Goal: Task Accomplishment & Management: Use online tool/utility

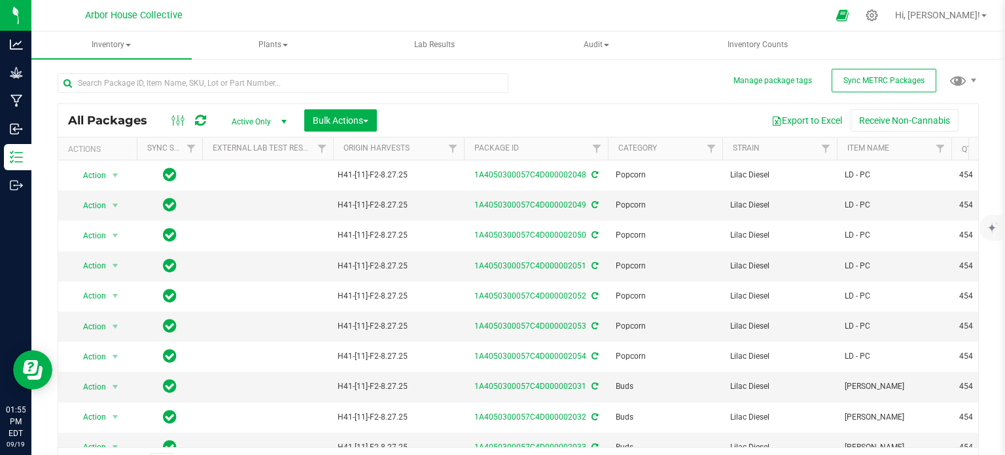
scroll to position [23, 0]
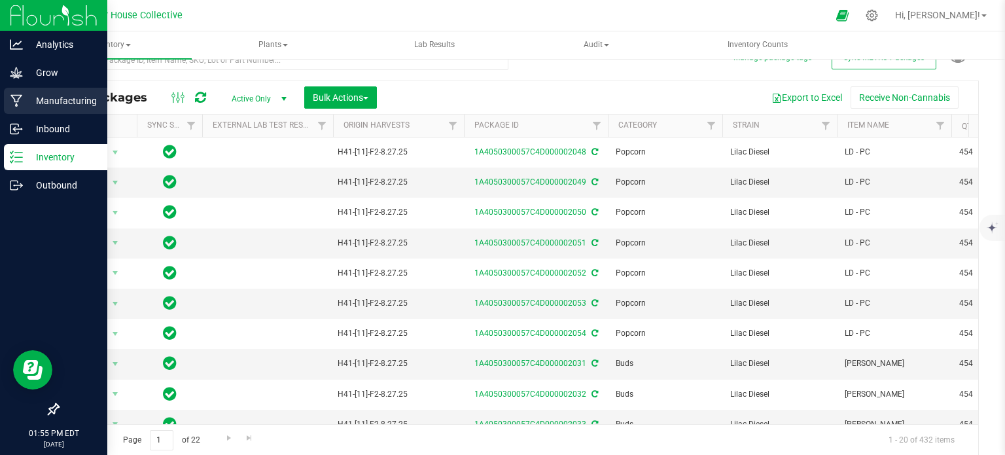
click at [39, 96] on p "Manufacturing" at bounding box center [62, 101] width 79 height 16
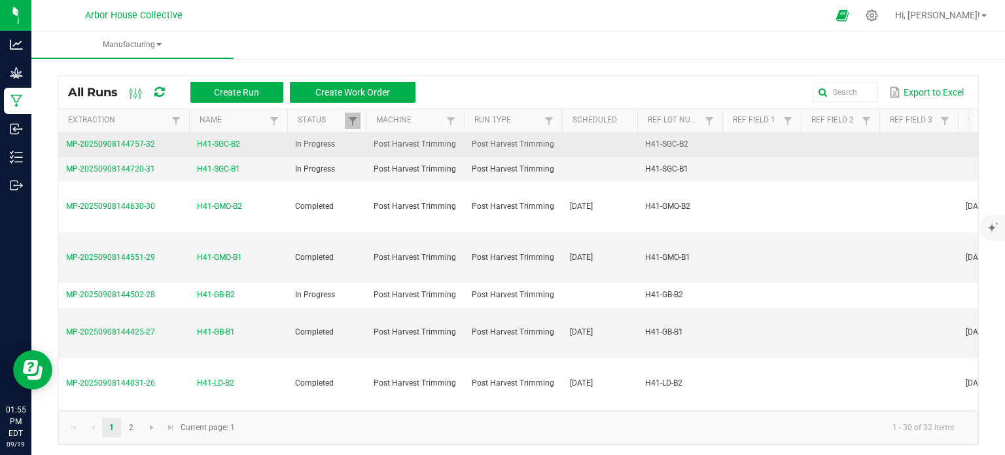
click at [236, 138] on span "H41-SGC-B2" at bounding box center [218, 144] width 43 height 12
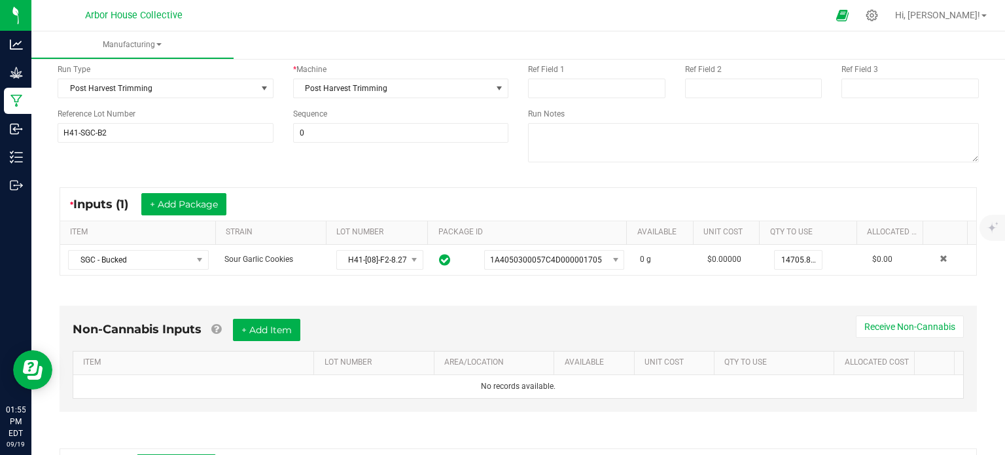
scroll to position [349, 0]
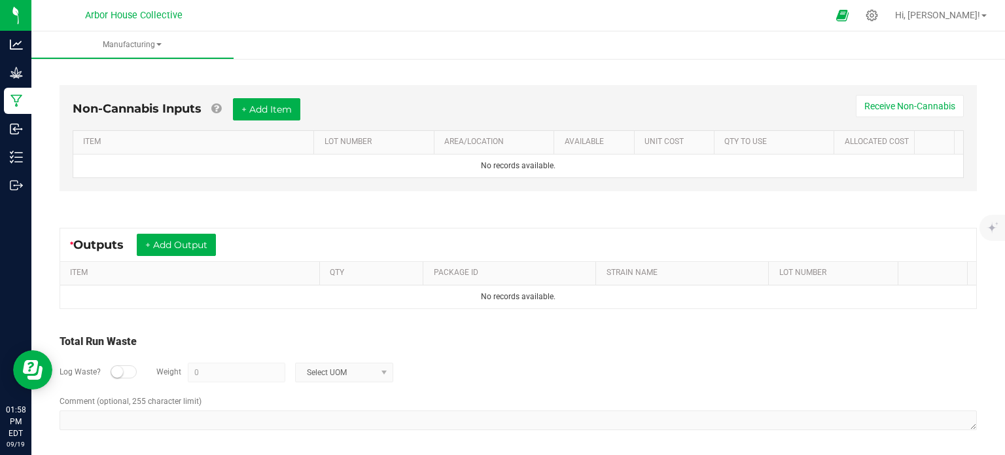
click at [254, 241] on div "* Outputs + Add Output" at bounding box center [518, 244] width 916 height 33
click at [207, 248] on button "+ Add Output" at bounding box center [176, 245] width 79 height 22
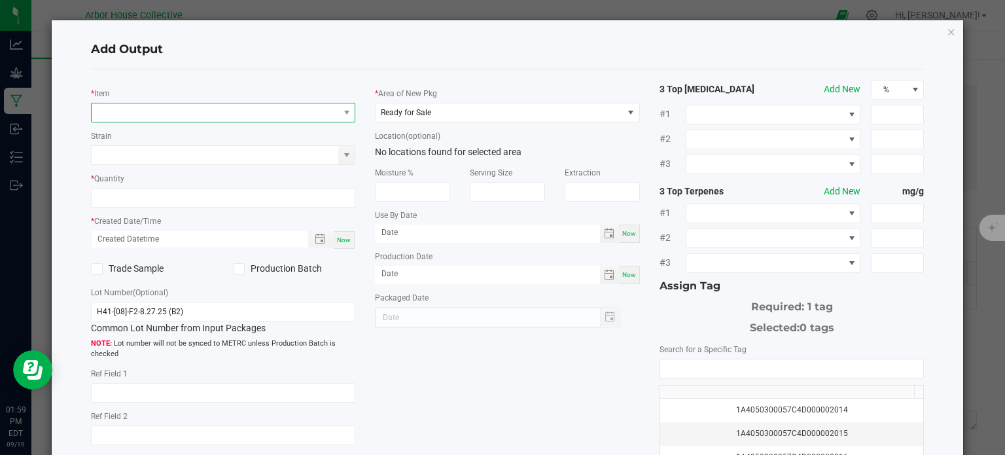
click at [202, 111] on span "NO DATA FOUND" at bounding box center [215, 112] width 247 height 18
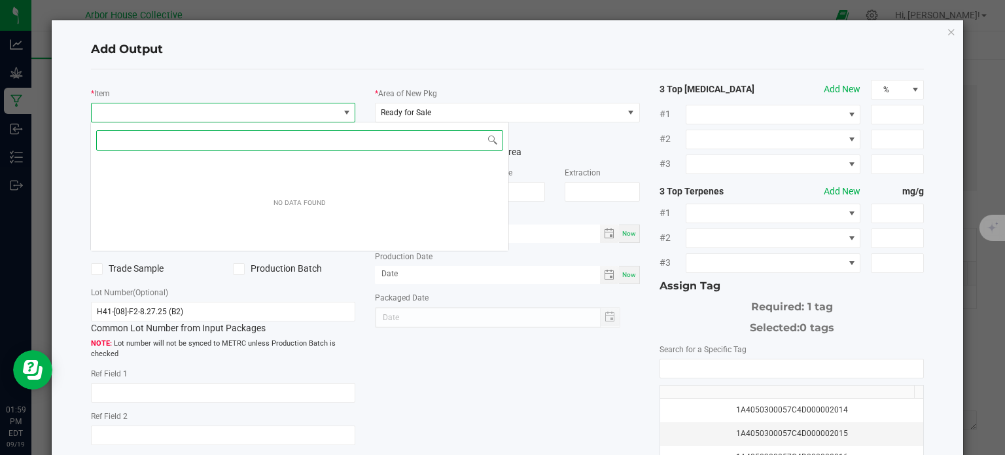
scroll to position [19, 262]
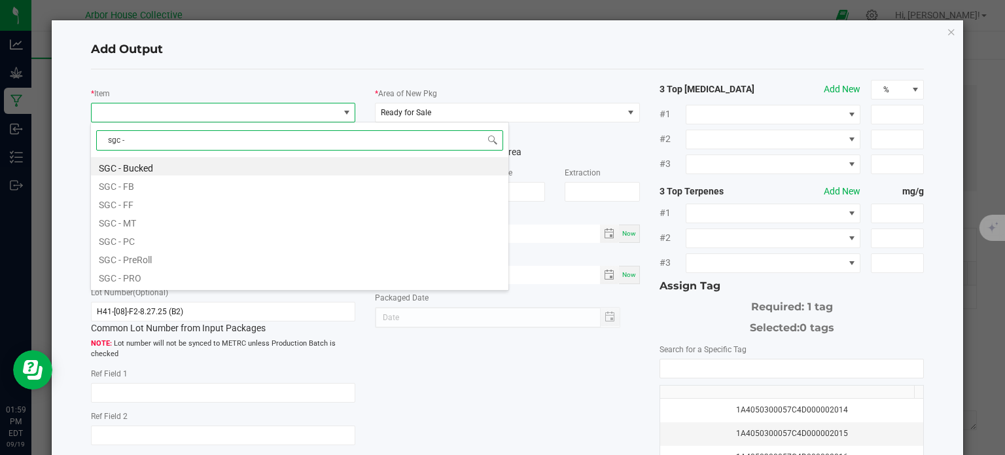
type input "sgc - f"
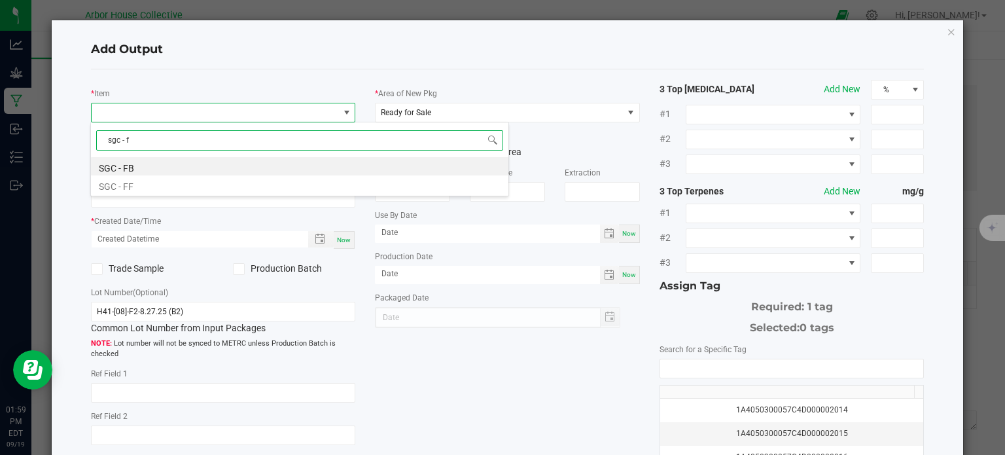
click at [156, 164] on li "SGC - FB" at bounding box center [299, 166] width 417 height 18
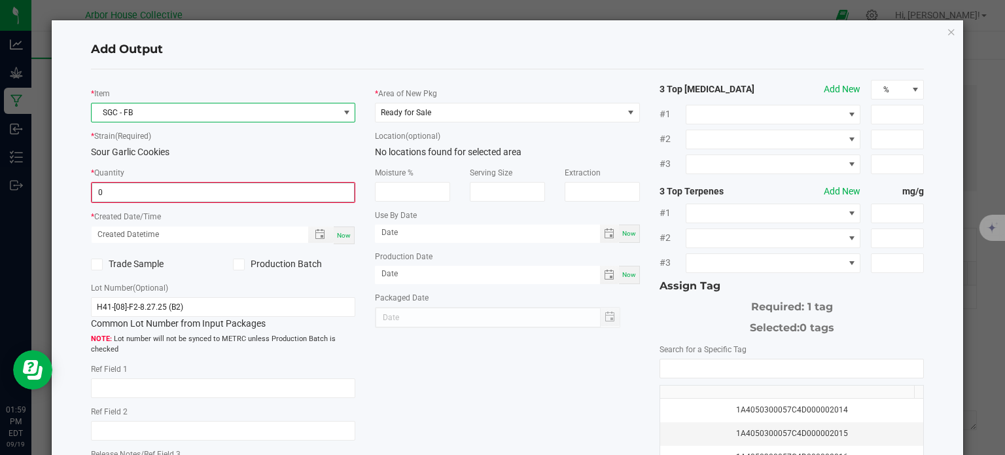
click at [157, 192] on input "0" at bounding box center [223, 192] width 262 height 18
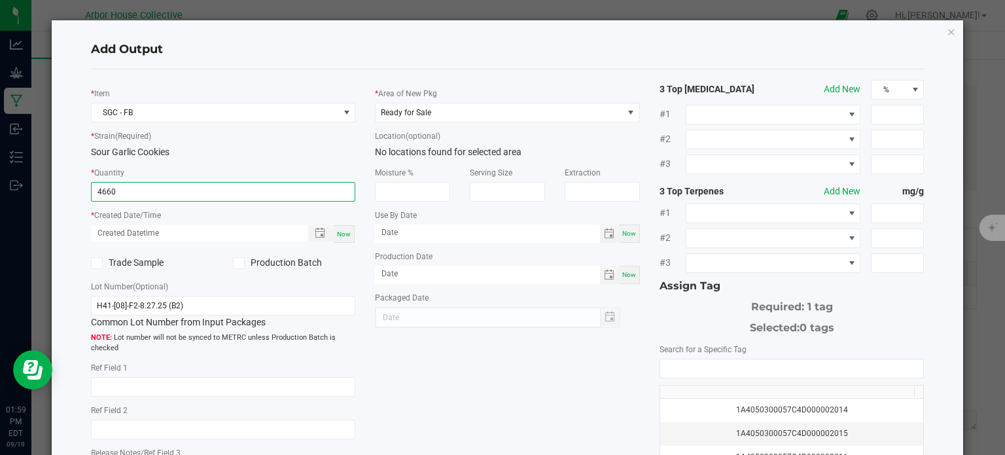
type input "4660.0000 g"
click at [338, 235] on span "Now" at bounding box center [344, 233] width 14 height 7
type input "[DATE] 1:59 PM"
type input "[DATE]"
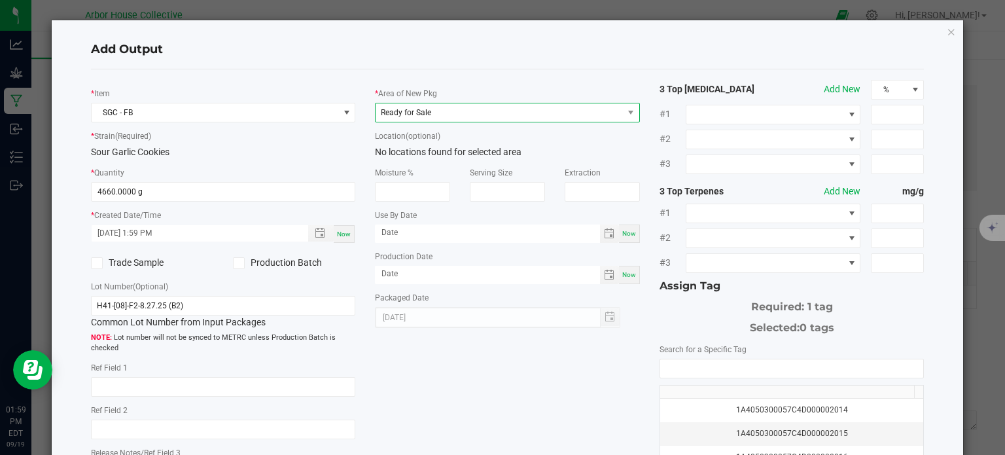
click at [470, 113] on span "Ready for Sale" at bounding box center [499, 112] width 247 height 18
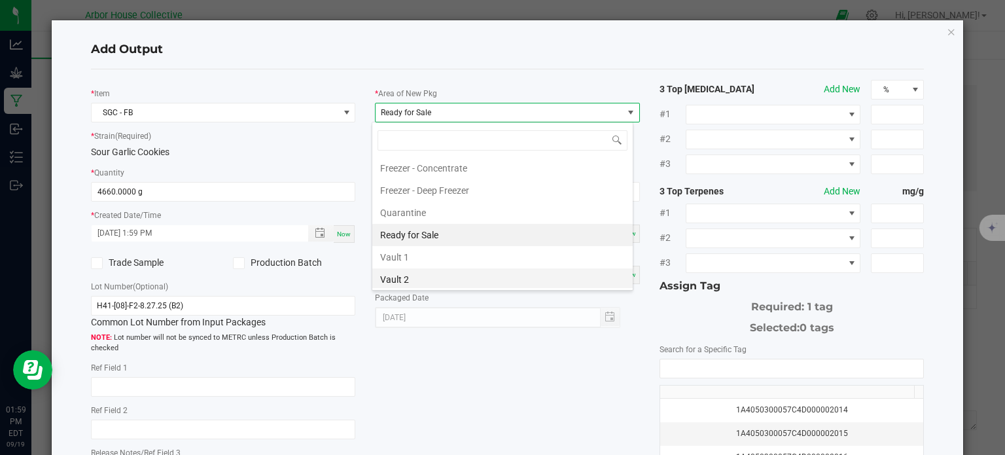
click at [430, 273] on li "Vault 2" at bounding box center [502, 279] width 260 height 22
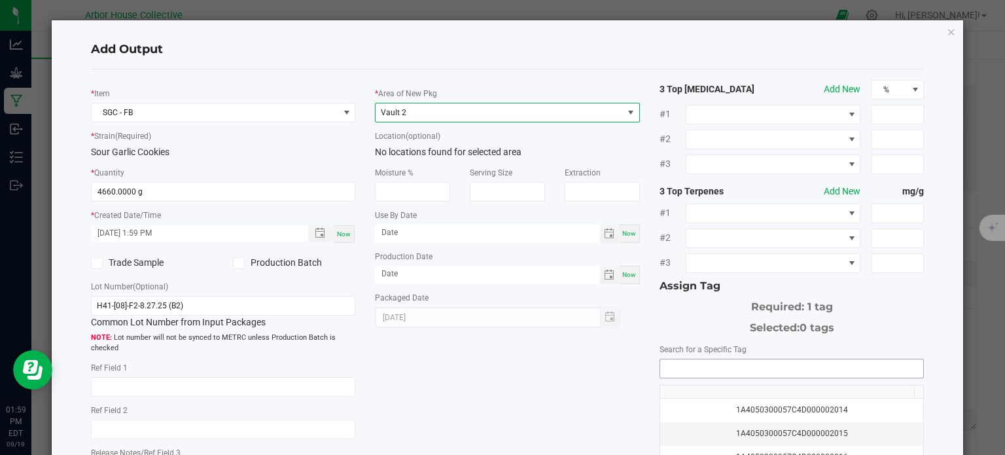
click at [734, 360] on input "NO DATA FOUND" at bounding box center [792, 368] width 264 height 18
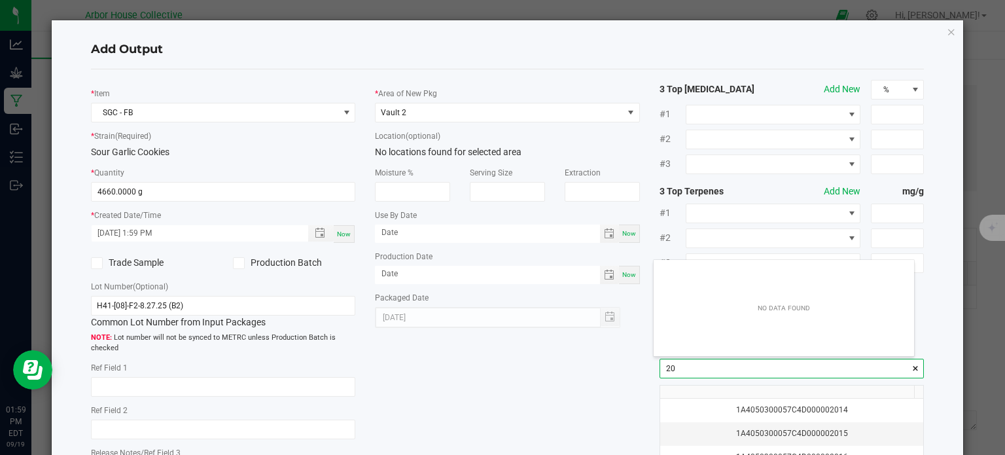
scroll to position [18, 261]
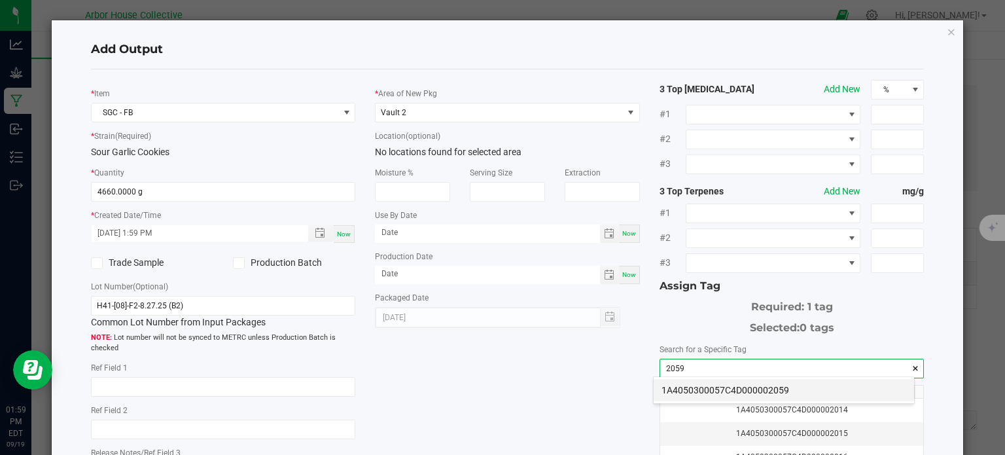
click at [728, 392] on li "1A4050300057C4D000002059" at bounding box center [784, 390] width 260 height 22
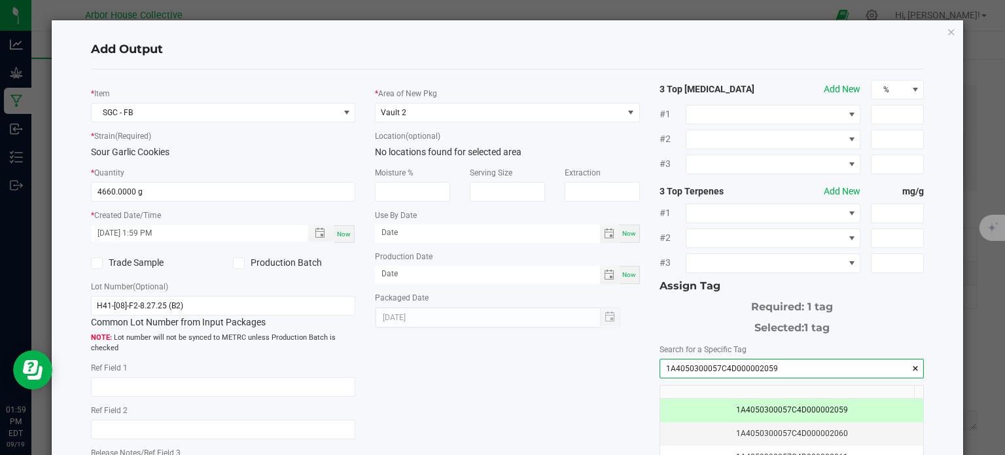
type input "1A4050300057C4D000002059"
click at [495, 387] on div "* Item SGC - FB * Strain (Required) Sour Garlic Cookies * Quantity 4660.0000 g …" at bounding box center [507, 314] width 853 height 469
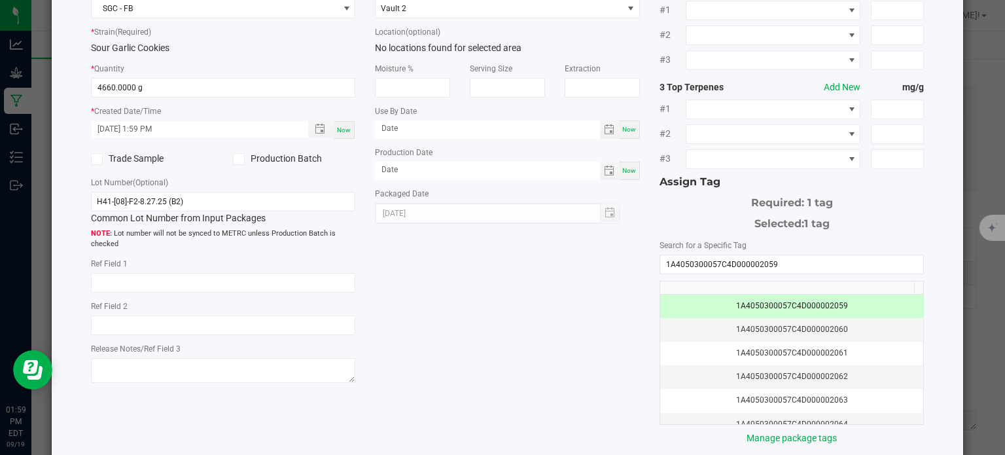
scroll to position [107, 0]
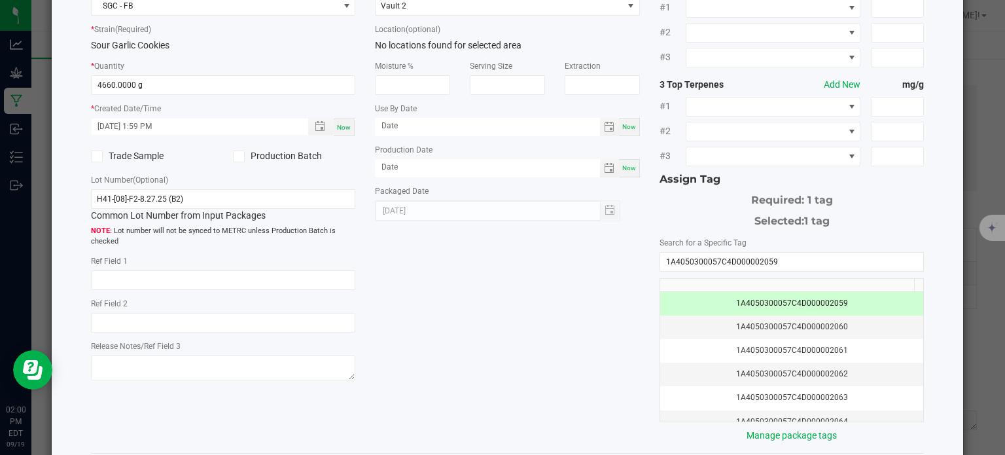
click at [538, 328] on div "* Item SGC - FB * Strain (Required) Sour Garlic Cookies * Quantity 4660.0000 g …" at bounding box center [507, 207] width 853 height 469
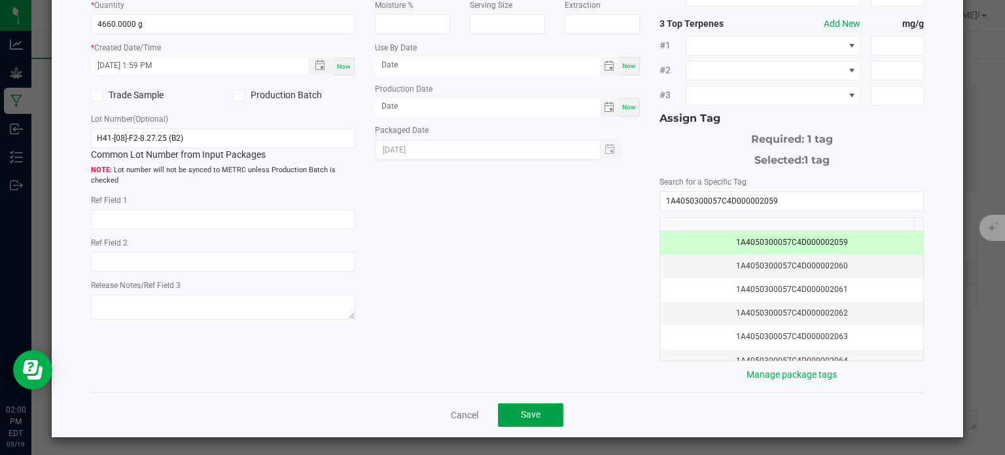
click at [538, 409] on button "Save" at bounding box center [530, 415] width 65 height 24
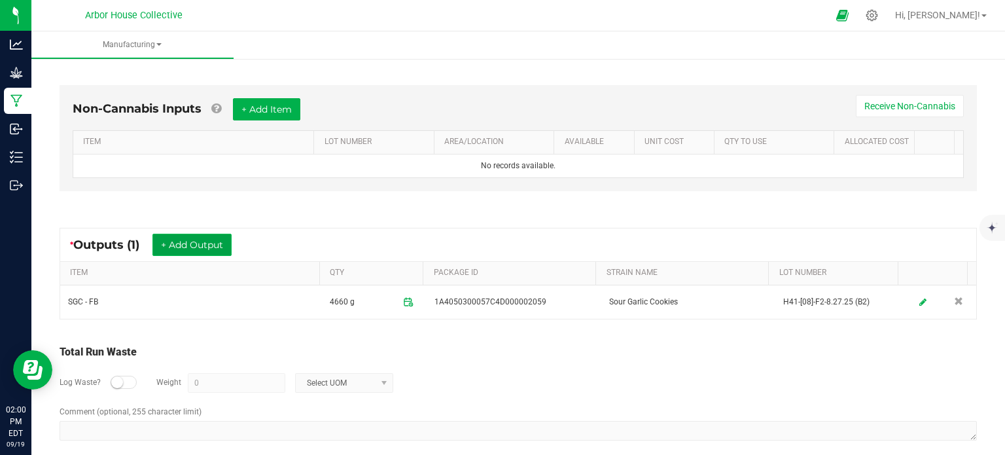
click at [220, 240] on button "+ Add Output" at bounding box center [191, 245] width 79 height 22
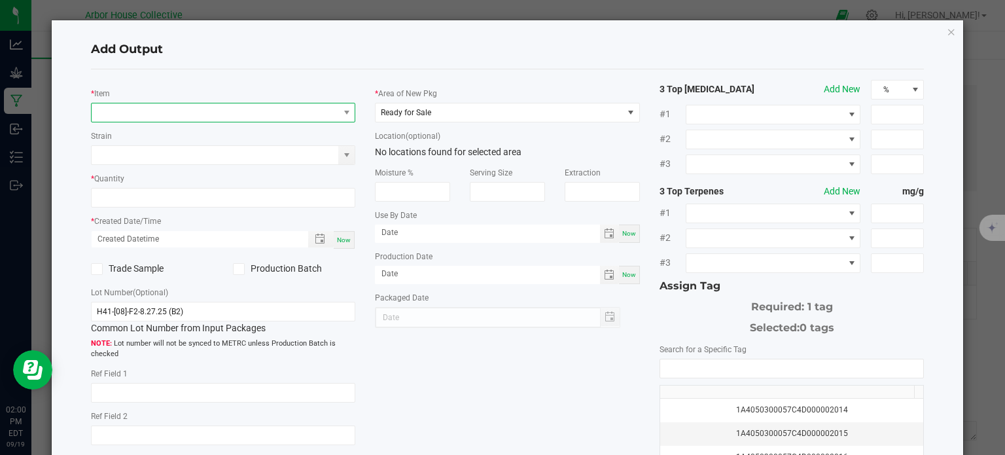
click at [203, 107] on span "NO DATA FOUND" at bounding box center [215, 112] width 247 height 18
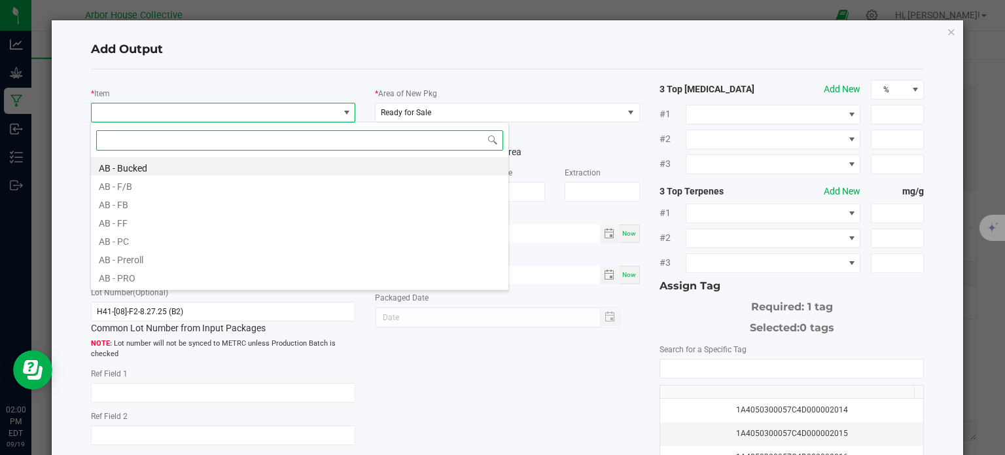
scroll to position [19, 262]
type input "sgc - p"
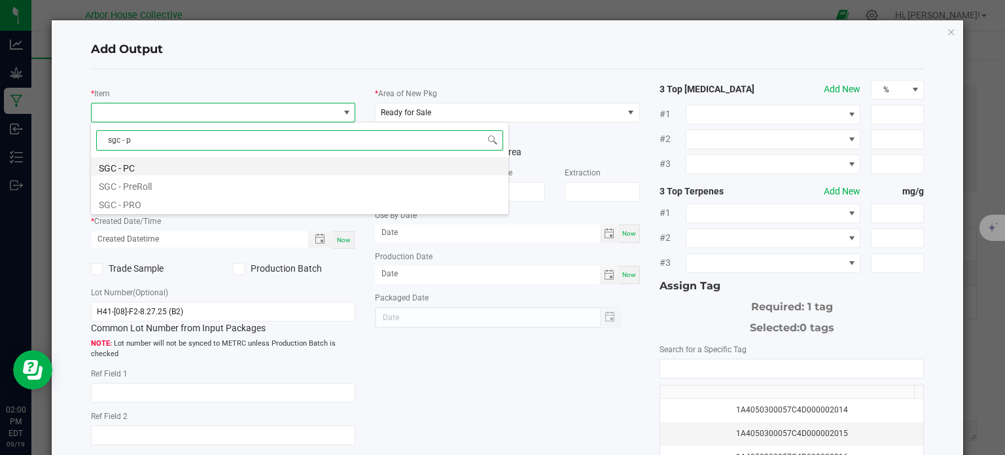
click at [159, 167] on li "SGC - PC" at bounding box center [299, 166] width 417 height 18
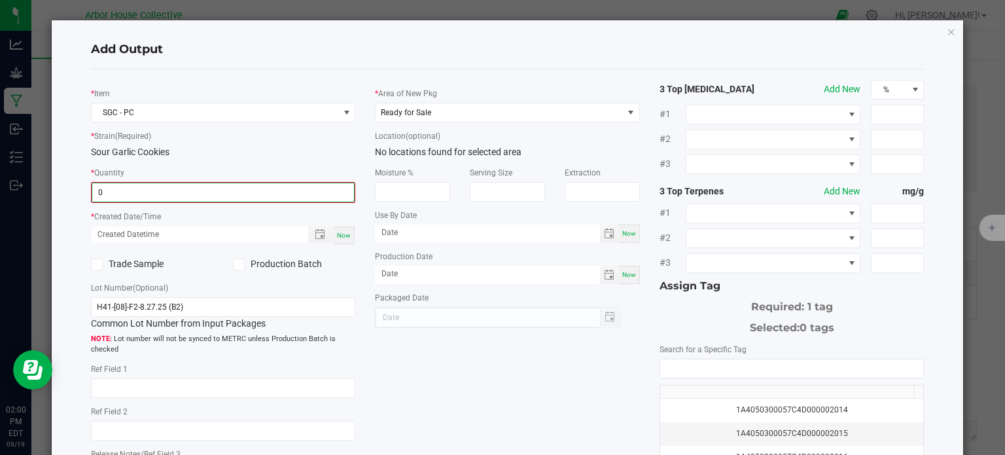
click at [164, 195] on input "0" at bounding box center [223, 192] width 262 height 18
type input "5080.0000 g"
click at [338, 235] on span "Now" at bounding box center [344, 233] width 14 height 7
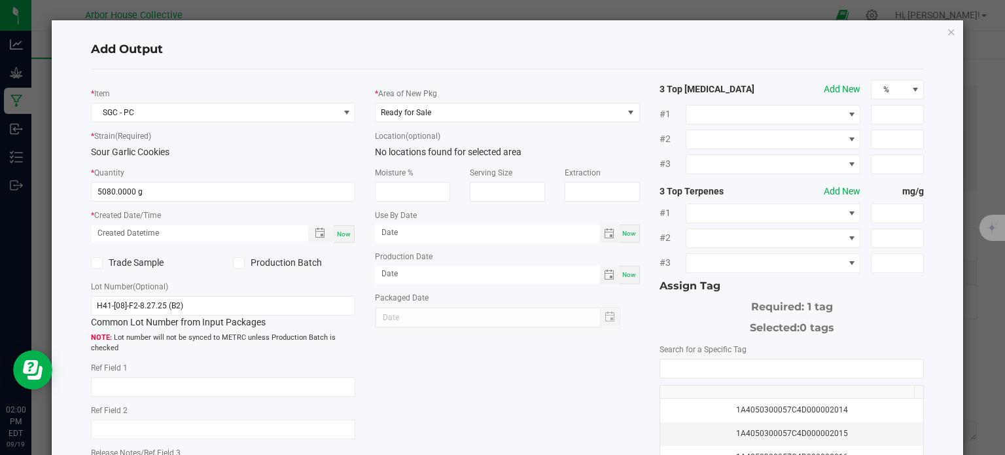
type input "[DATE] 2:00 PM"
type input "[DATE]"
click at [467, 114] on span "Ready for Sale" at bounding box center [499, 112] width 247 height 18
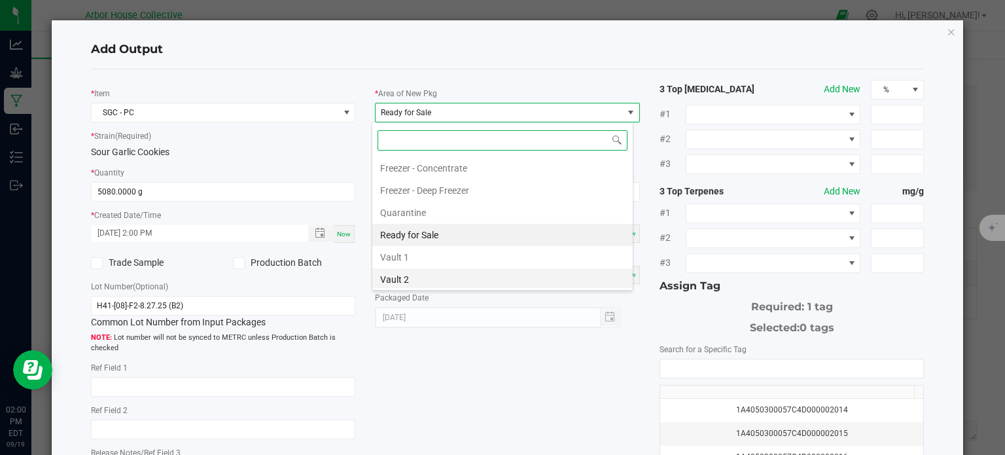
click at [423, 276] on li "Vault 2" at bounding box center [502, 279] width 260 height 22
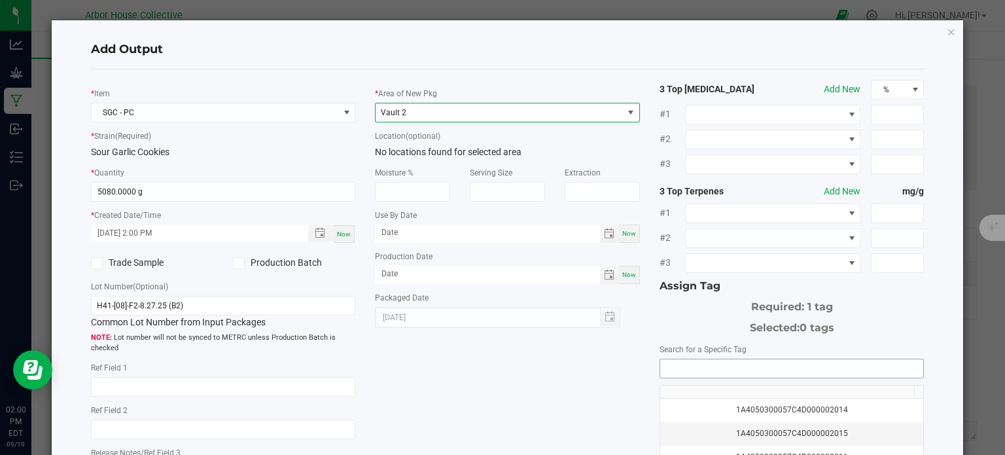
click at [688, 363] on input "NO DATA FOUND" at bounding box center [792, 368] width 264 height 18
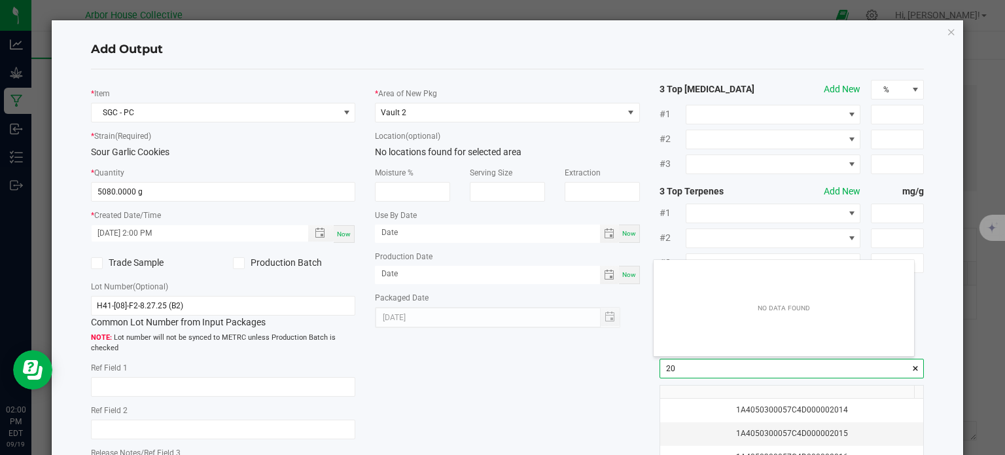
scroll to position [18, 261]
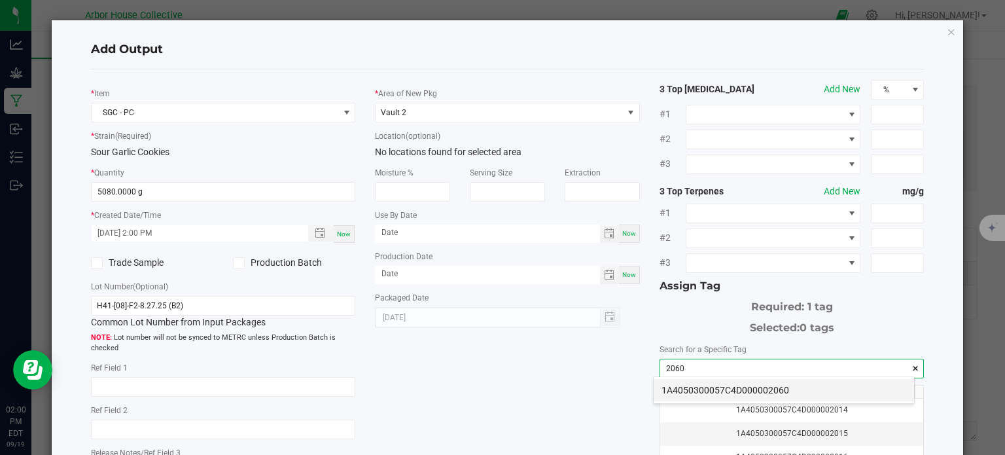
click at [691, 393] on li "1A4050300057C4D000002060" at bounding box center [784, 390] width 260 height 22
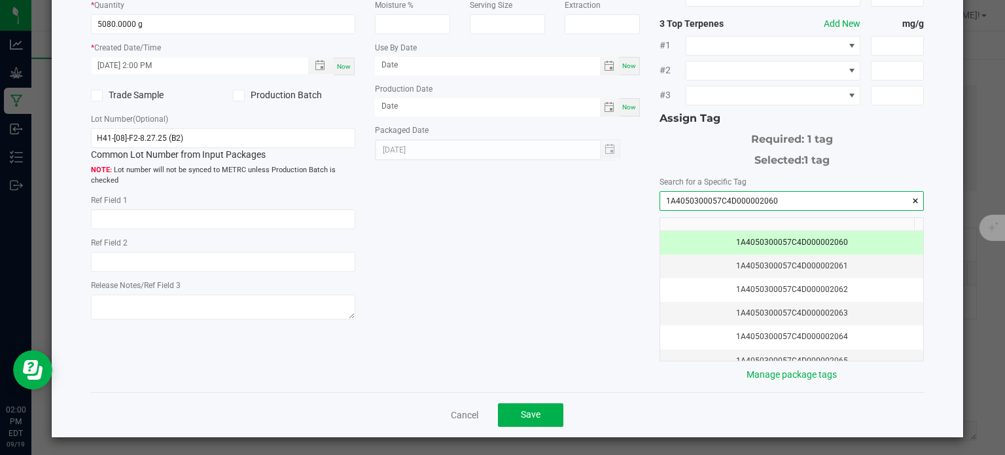
scroll to position [167, 0]
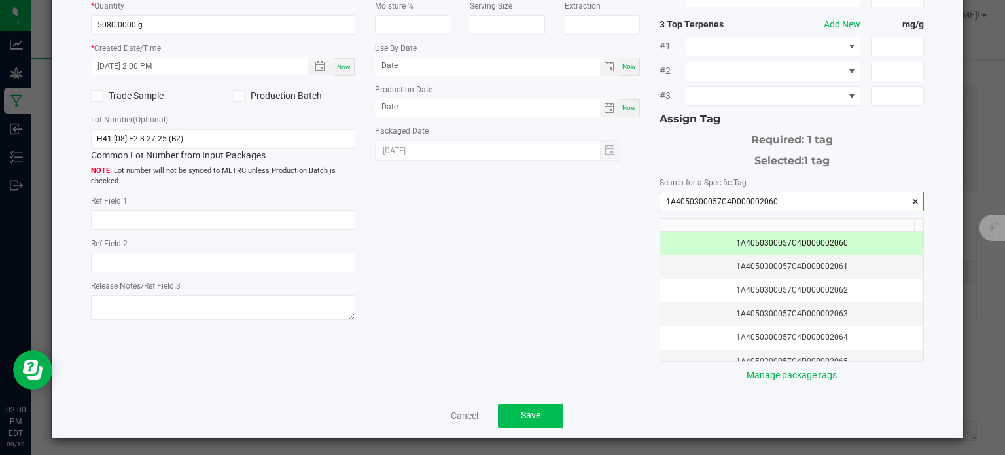
type input "1A4050300057C4D000002060"
click at [542, 420] on button "Save" at bounding box center [530, 416] width 65 height 24
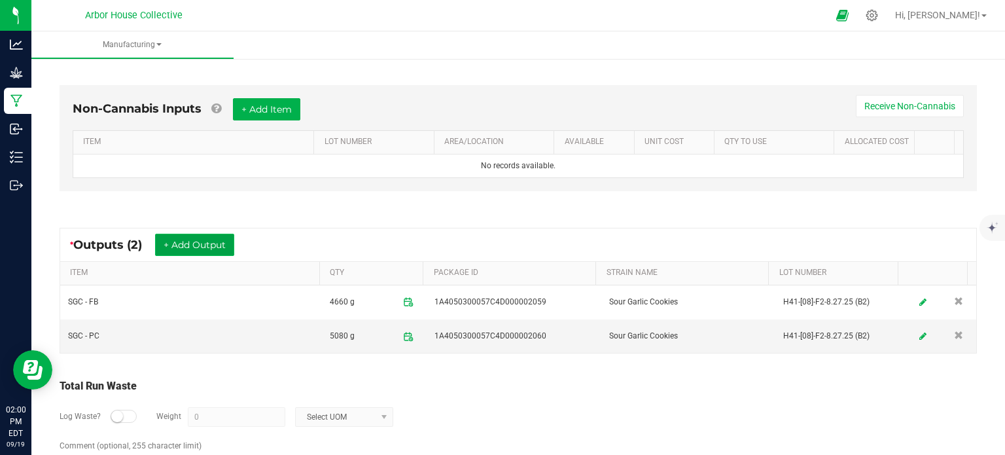
click at [213, 242] on button "+ Add Output" at bounding box center [194, 245] width 79 height 22
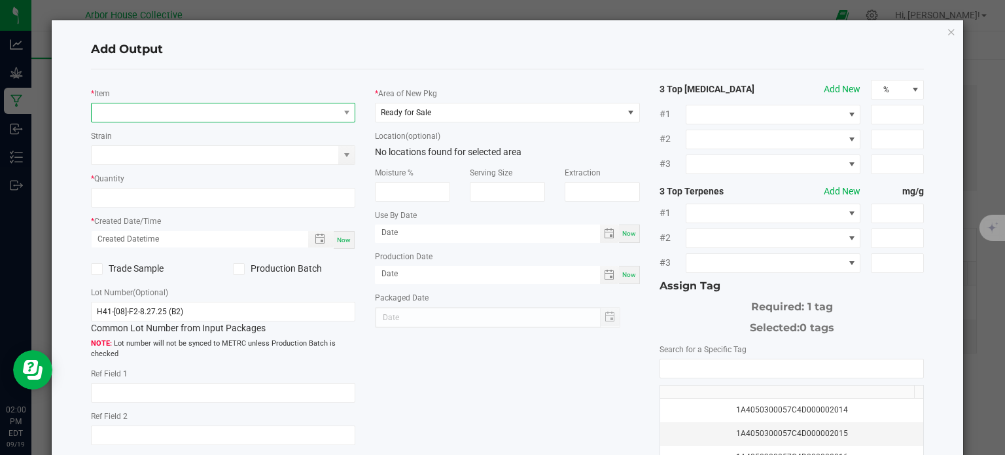
click at [170, 114] on span "NO DATA FOUND" at bounding box center [215, 112] width 247 height 18
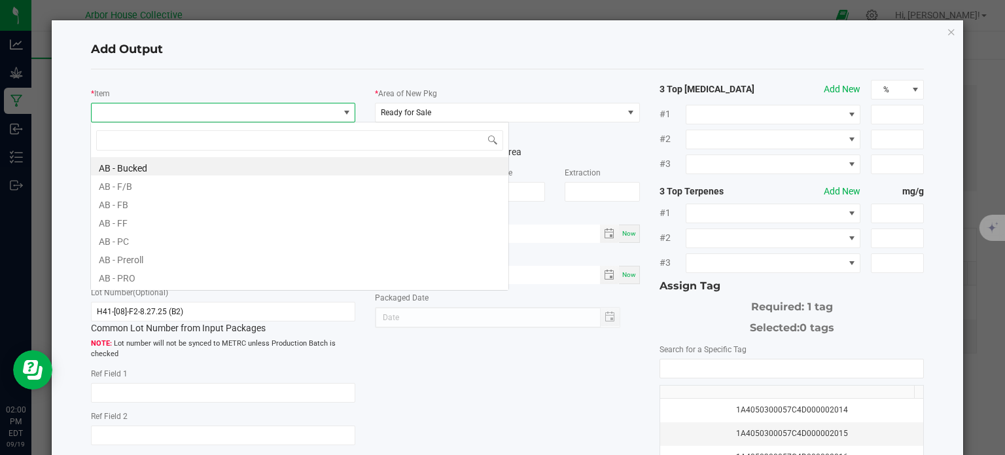
scroll to position [19, 262]
type input "sgc - s"
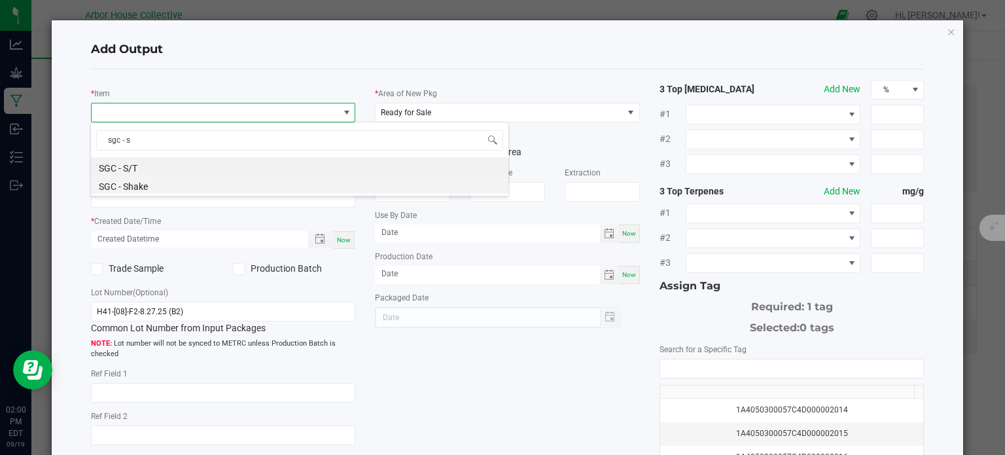
click at [148, 186] on li "SGC - Shake" at bounding box center [299, 184] width 417 height 18
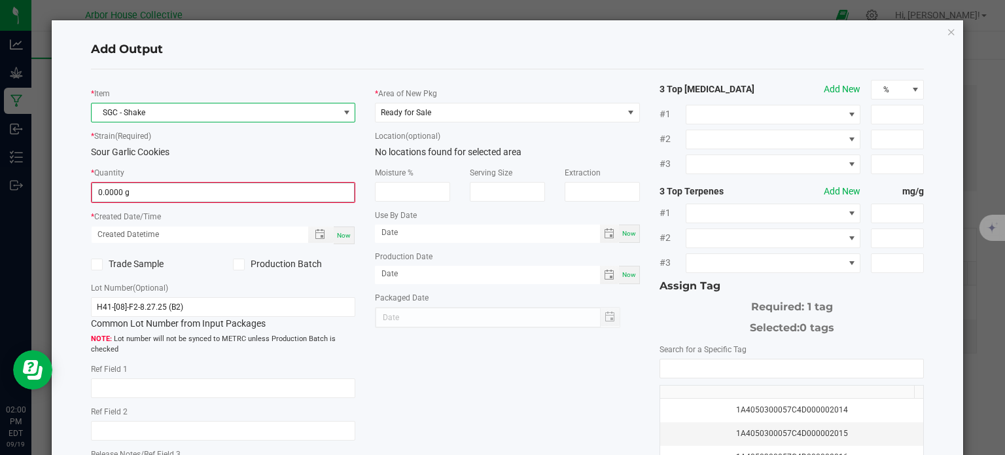
click at [156, 193] on input "0.0000 g" at bounding box center [223, 192] width 262 height 18
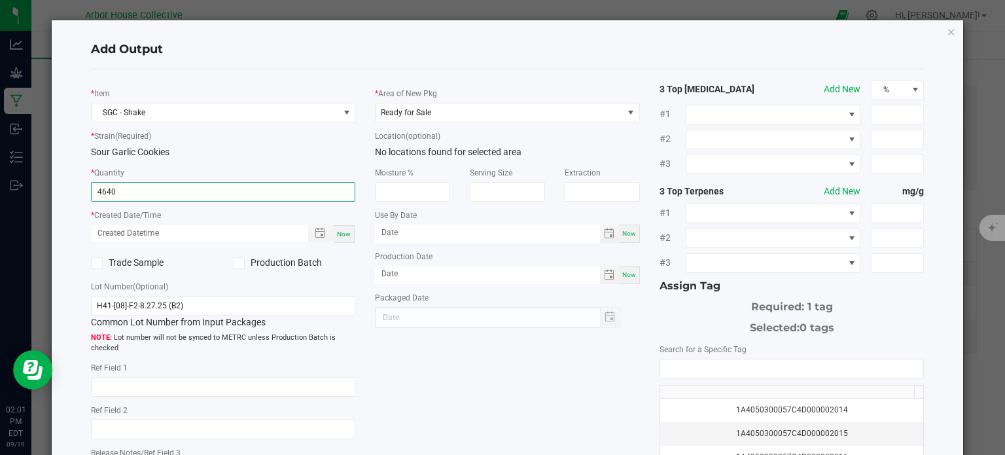
type input "4640.0000 g"
click at [338, 239] on div "Now" at bounding box center [344, 234] width 21 height 18
type input "[DATE] 2:01 PM"
type input "[DATE]"
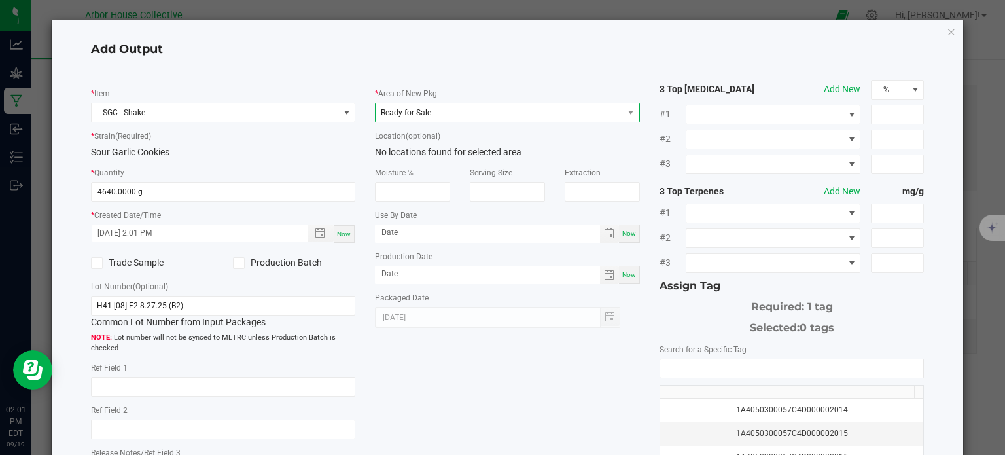
click at [448, 114] on span "Ready for Sale" at bounding box center [499, 112] width 247 height 18
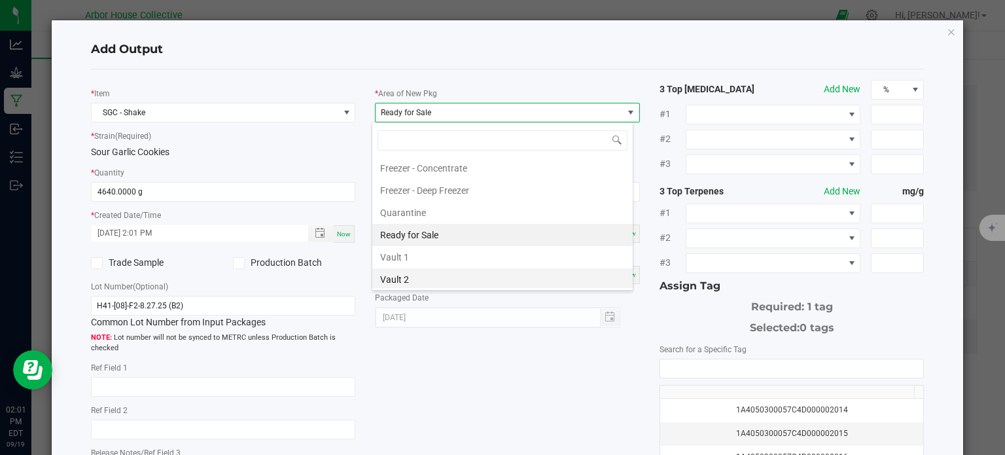
click at [429, 271] on li "Vault 2" at bounding box center [502, 279] width 260 height 22
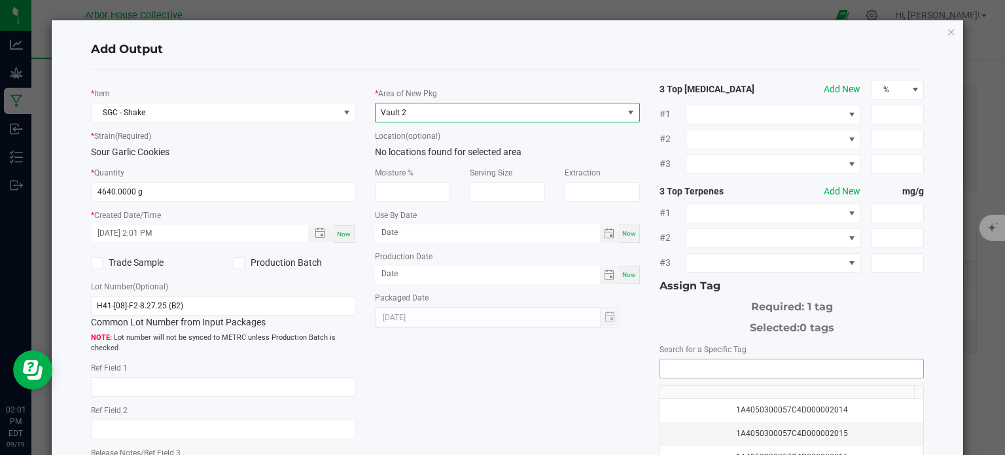
click at [688, 362] on input "NO DATA FOUND" at bounding box center [792, 368] width 264 height 18
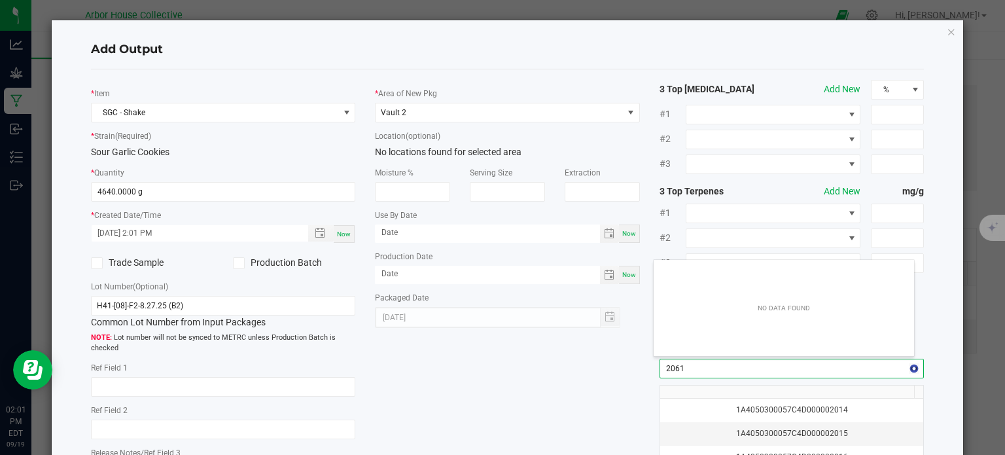
scroll to position [18, 261]
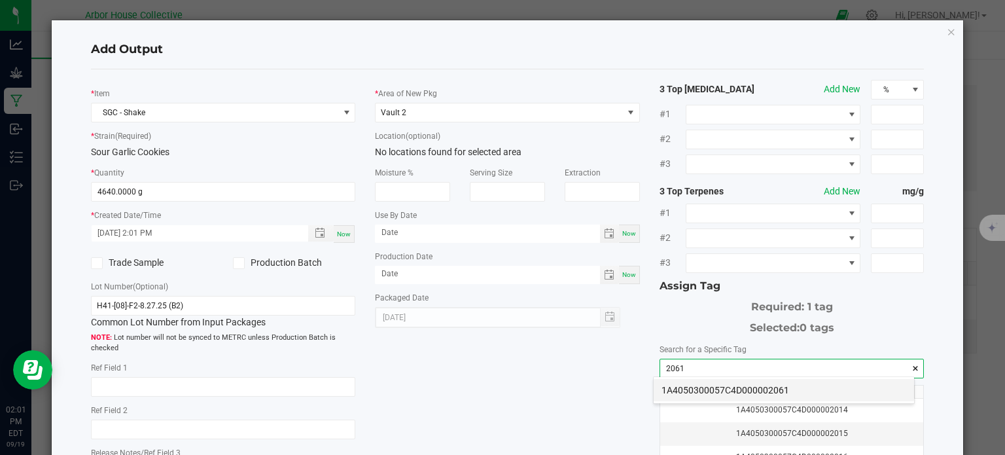
click at [695, 387] on li "1A4050300057C4D000002061" at bounding box center [784, 390] width 260 height 22
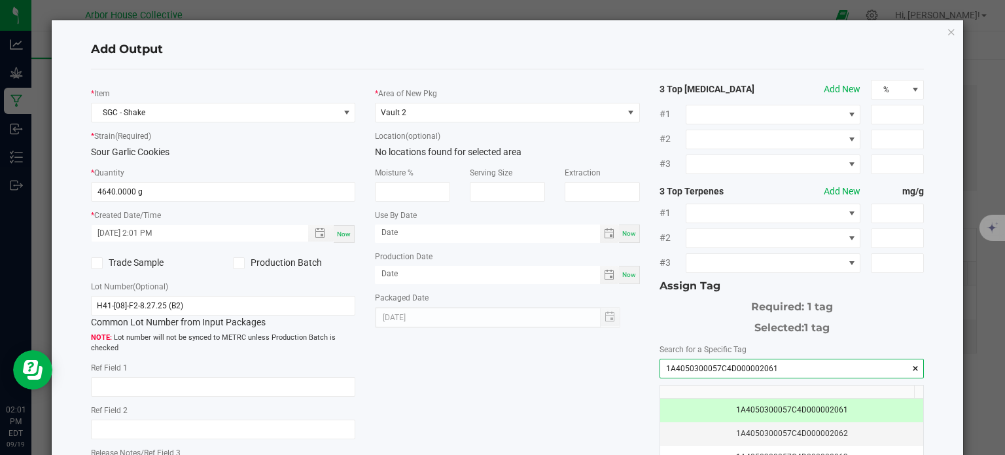
type input "1A4050300057C4D000002061"
click at [543, 387] on div "* Item SGC - Shake * Strain (Required) Sour Garlic Cookies * Quantity 4640.0000…" at bounding box center [507, 314] width 853 height 469
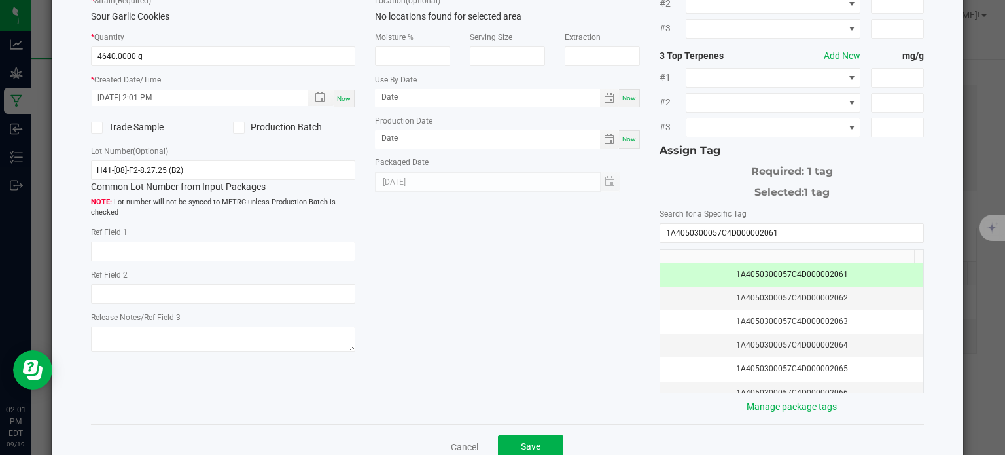
scroll to position [167, 0]
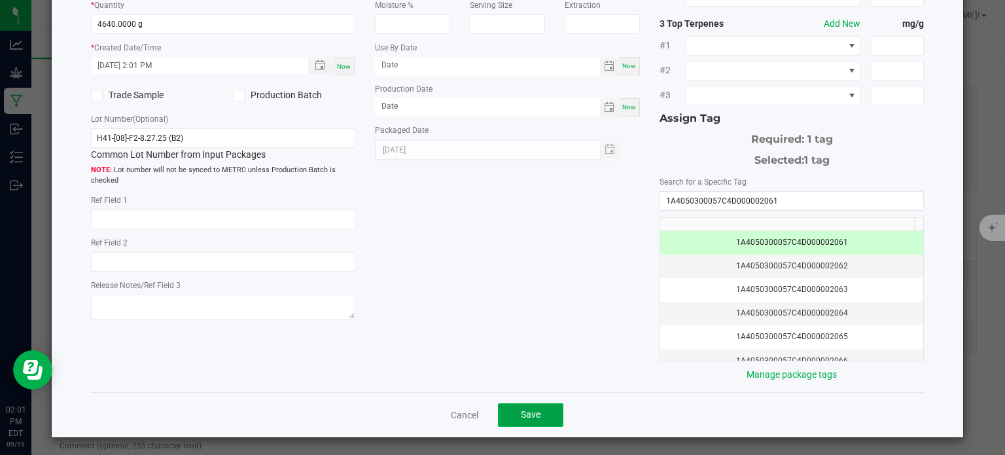
click at [547, 410] on button "Save" at bounding box center [530, 415] width 65 height 24
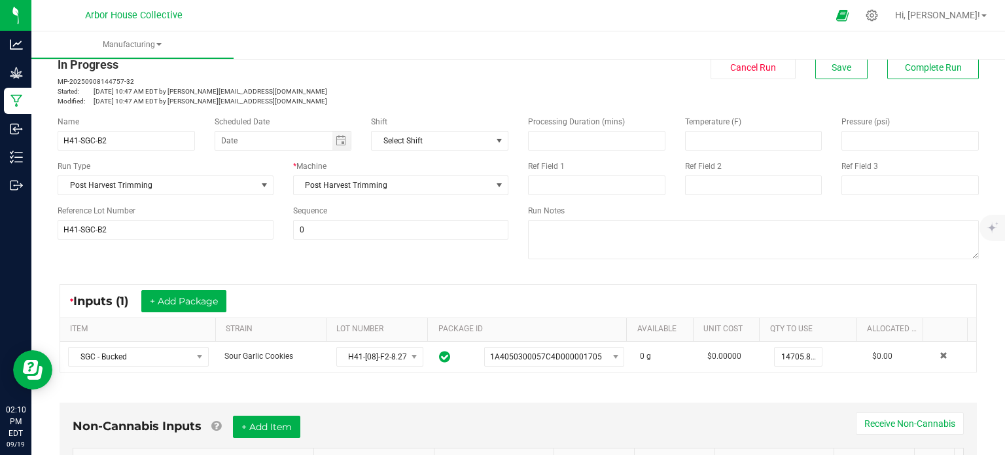
scroll to position [0, 0]
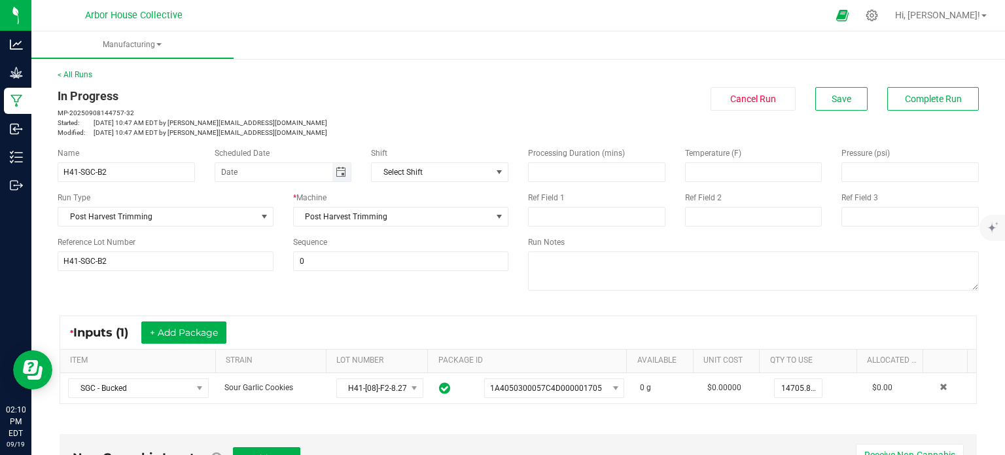
click at [342, 175] on span "Toggle calendar" at bounding box center [341, 172] width 10 height 10
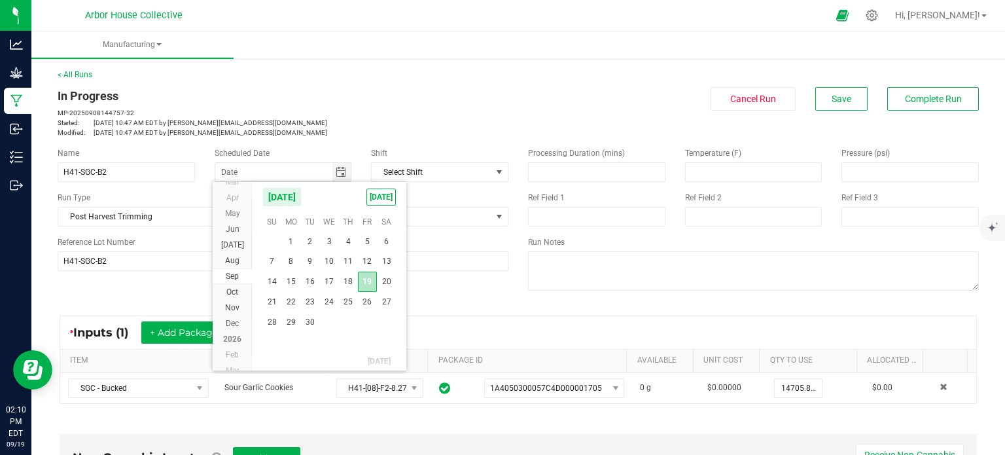
click at [368, 282] on span "19" at bounding box center [367, 282] width 19 height 20
type input "[DATE]"
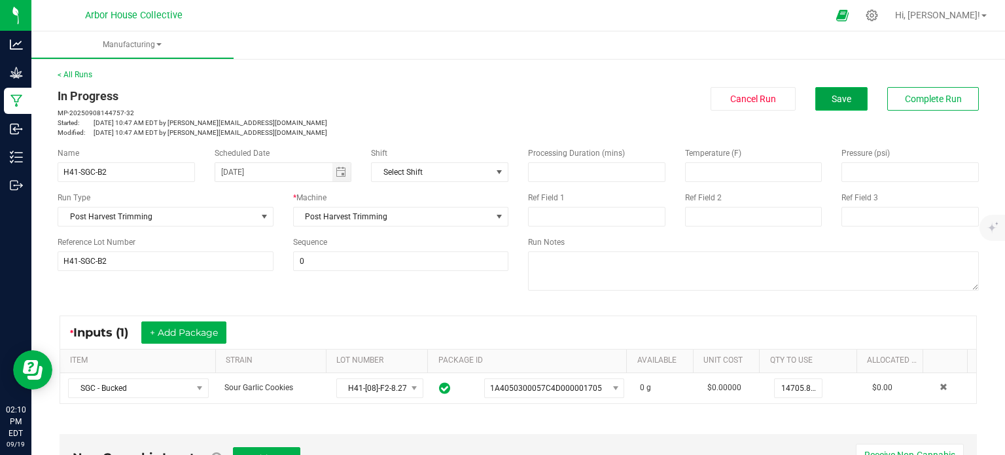
click at [834, 101] on span "Save" at bounding box center [842, 99] width 20 height 10
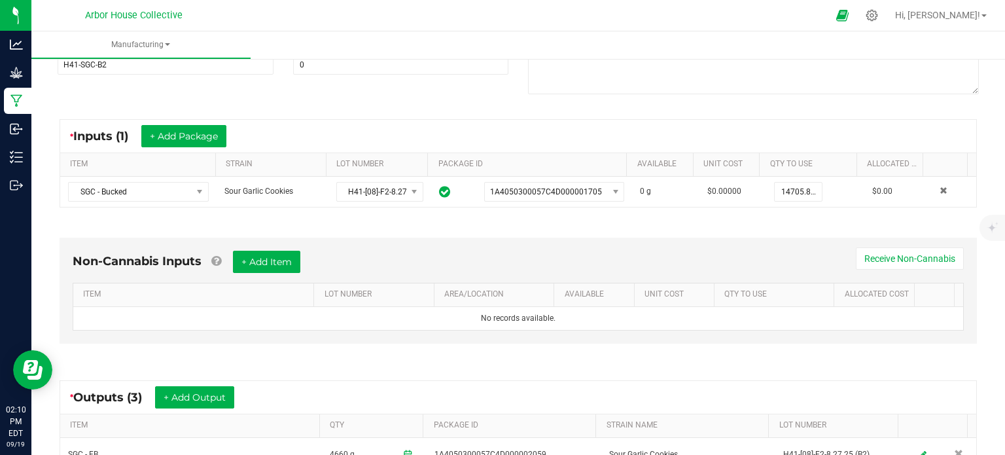
scroll to position [185, 0]
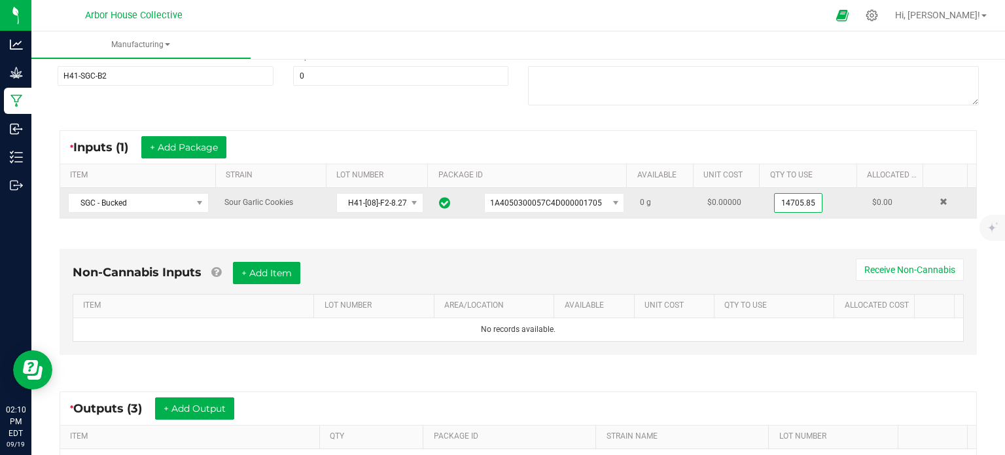
click at [775, 205] on input "14705.85" at bounding box center [798, 203] width 47 height 18
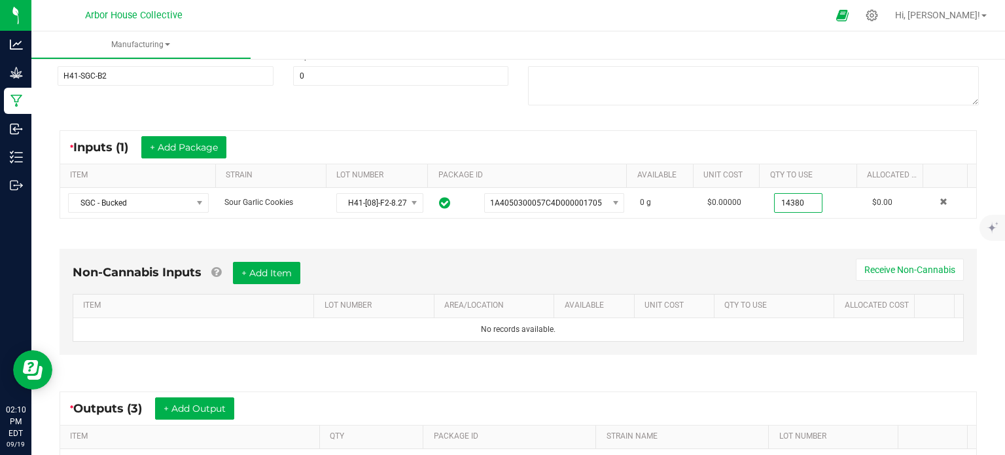
type input "14380.0000 g"
click at [720, 249] on div "Non-Cannabis Inputs + Add Item Receive Non-Cannabis ITEM LOT NUMBER AREA/LOCATI…" at bounding box center [518, 302] width 917 height 106
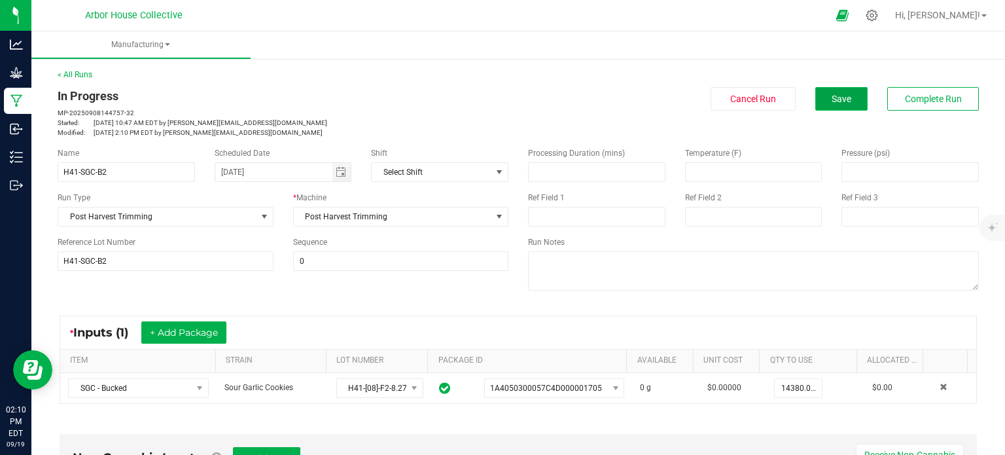
click at [851, 88] on button "Save" at bounding box center [841, 99] width 52 height 24
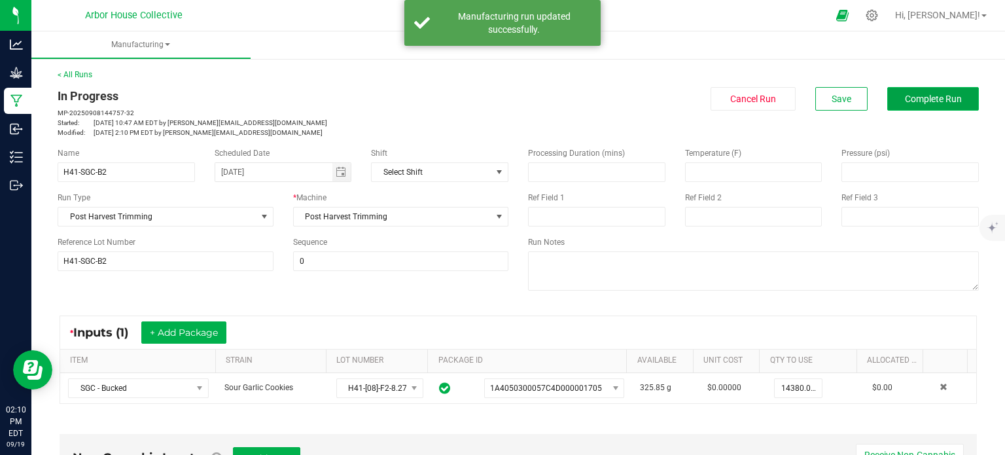
click at [905, 103] on span "Complete Run" at bounding box center [933, 99] width 57 height 10
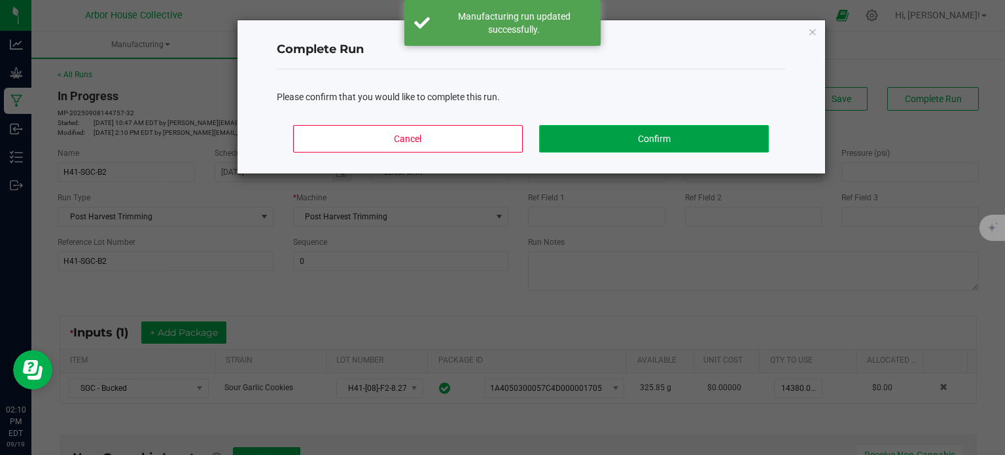
click at [705, 142] on button "Confirm" at bounding box center [653, 138] width 229 height 27
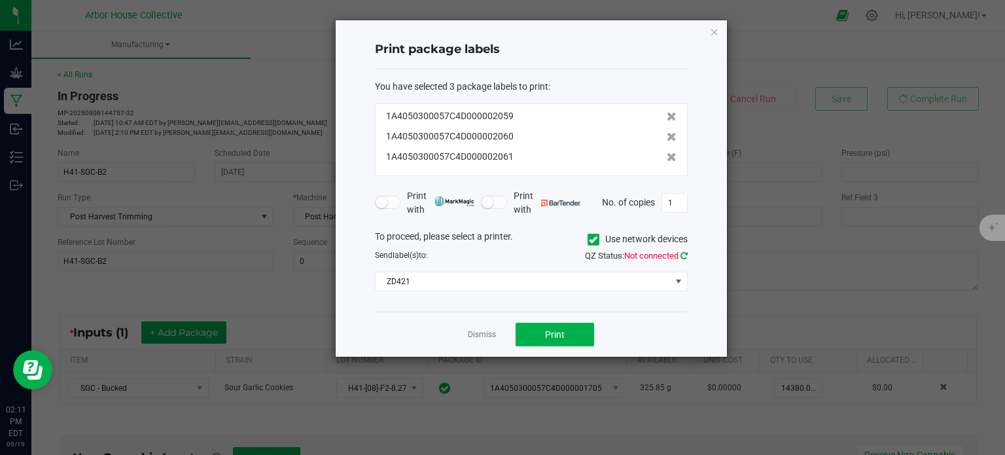
click at [686, 253] on icon at bounding box center [683, 255] width 7 height 9
click at [667, 117] on icon at bounding box center [672, 116] width 10 height 9
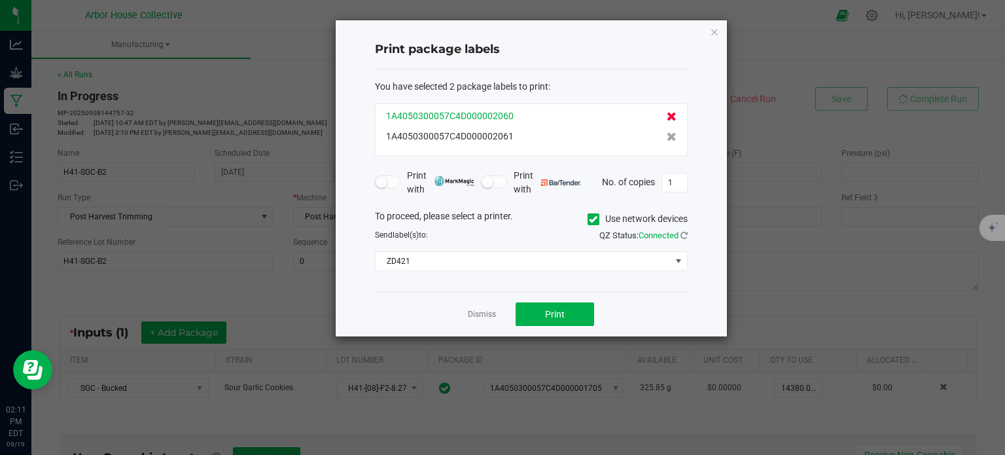
click at [667, 112] on icon at bounding box center [672, 116] width 10 height 9
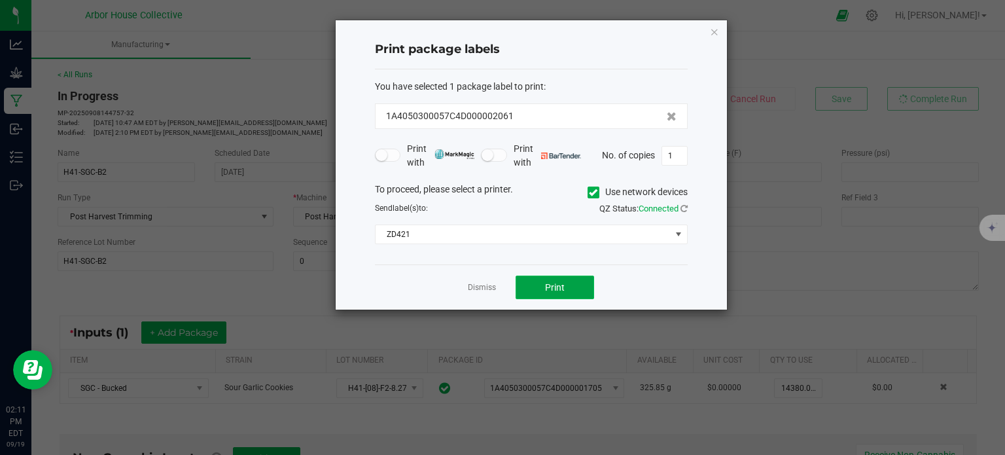
click at [547, 277] on button "Print" at bounding box center [555, 287] width 79 height 24
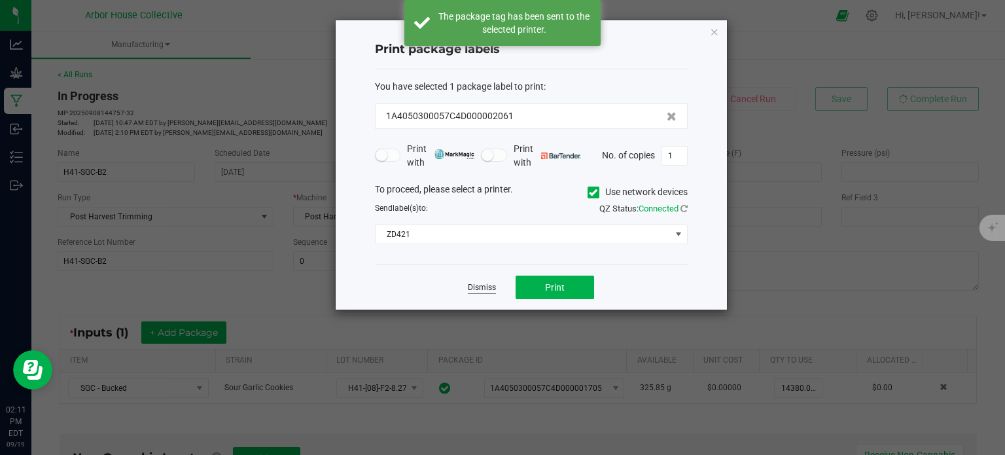
click at [480, 287] on link "Dismiss" at bounding box center [482, 287] width 28 height 11
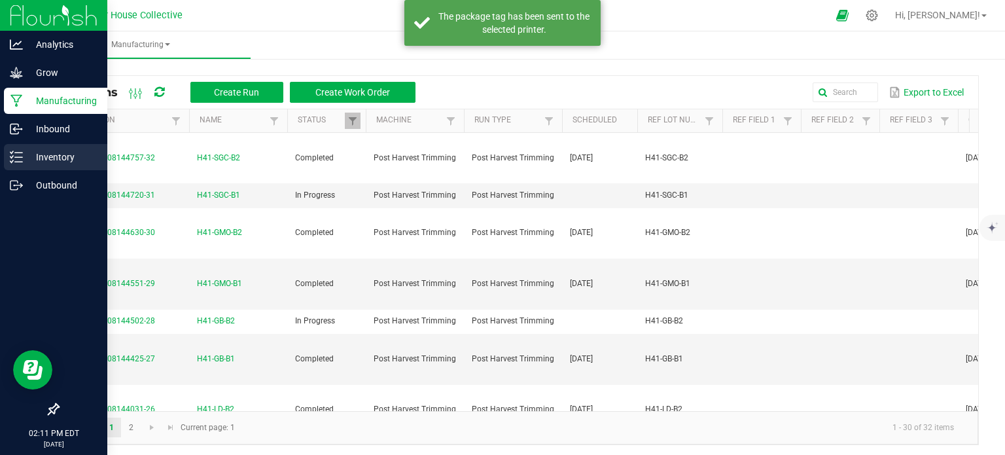
click at [16, 158] on icon at bounding box center [16, 156] width 13 height 13
